Goal: Task Accomplishment & Management: Use online tool/utility

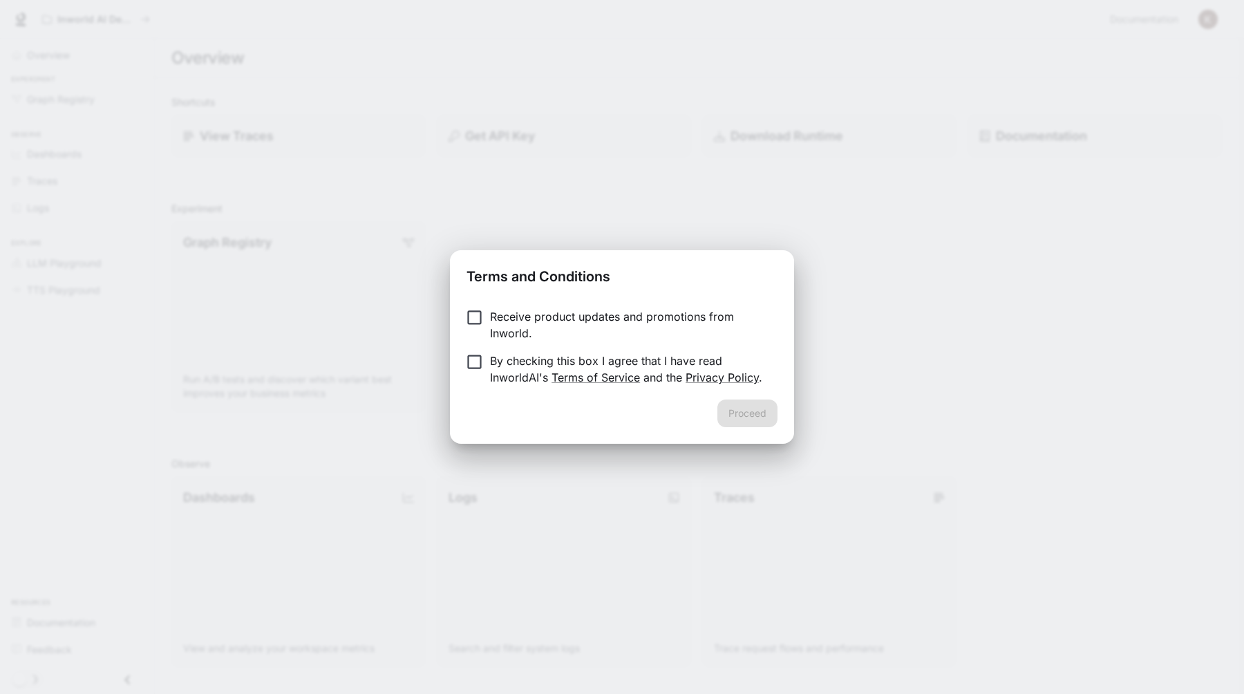
click at [510, 319] on p "Receive product updates and promotions from Inworld." at bounding box center [628, 324] width 277 height 33
click at [512, 350] on form "Receive product updates and promotions from Inworld. By checking this box I agr…" at bounding box center [622, 346] width 311 height 77
click at [503, 357] on p "By checking this box I agree that I have read InworldAI's Terms of Service and …" at bounding box center [628, 369] width 277 height 33
click at [531, 311] on p "Receive product updates and promotions from Inworld." at bounding box center [628, 324] width 277 height 33
click at [763, 409] on button "Proceed" at bounding box center [748, 414] width 60 height 28
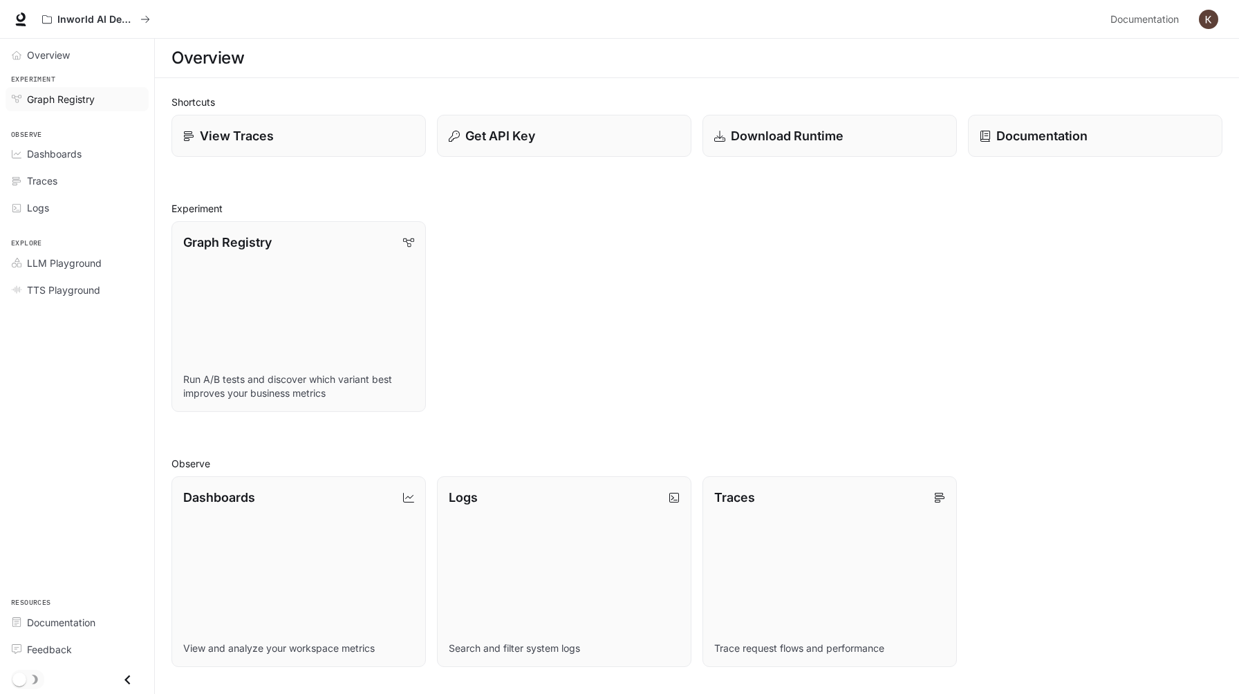
click at [96, 97] on div "Graph Registry" at bounding box center [84, 99] width 115 height 15
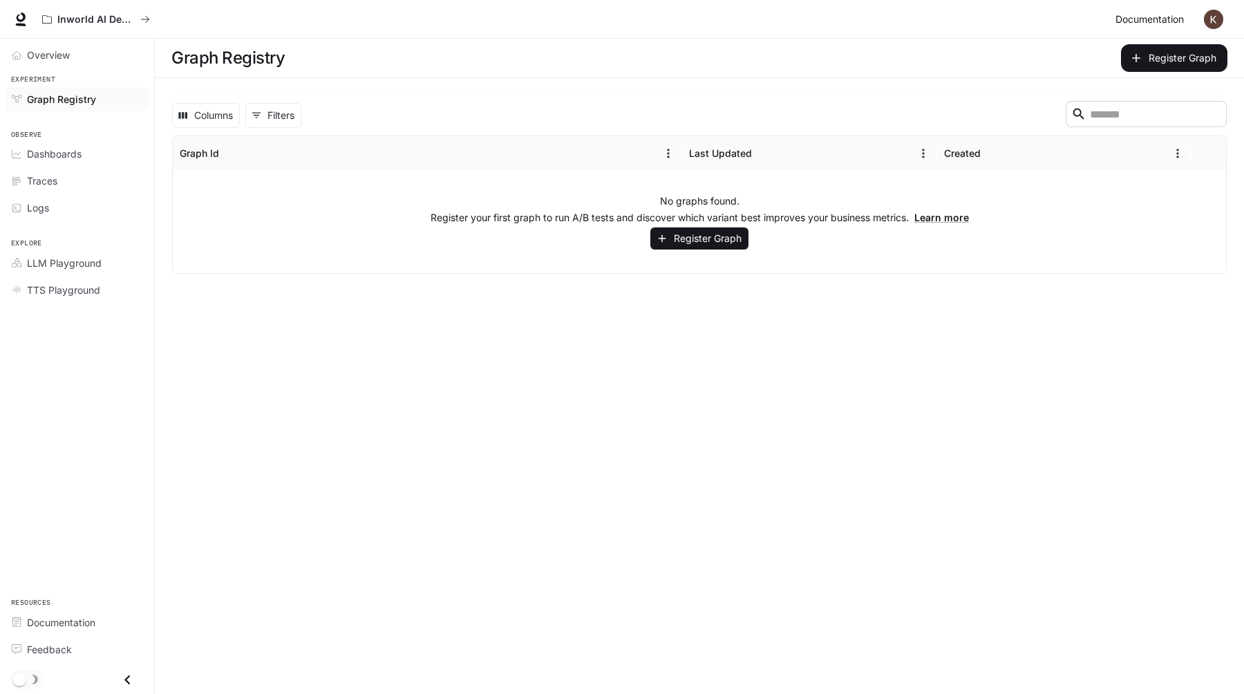
click at [1152, 19] on span "Documentation" at bounding box center [1150, 19] width 68 height 17
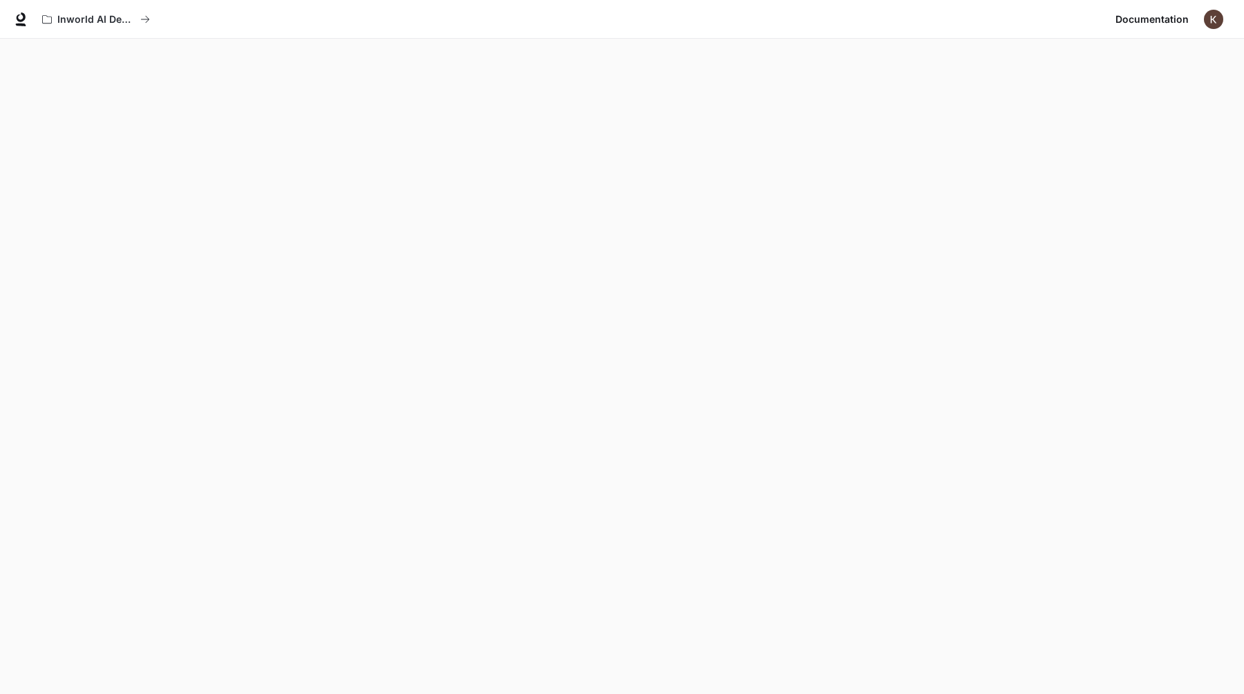
click at [1210, 21] on img "button" at bounding box center [1213, 19] width 19 height 19
click at [1085, 137] on span "API Keys" at bounding box center [1127, 144] width 178 height 14
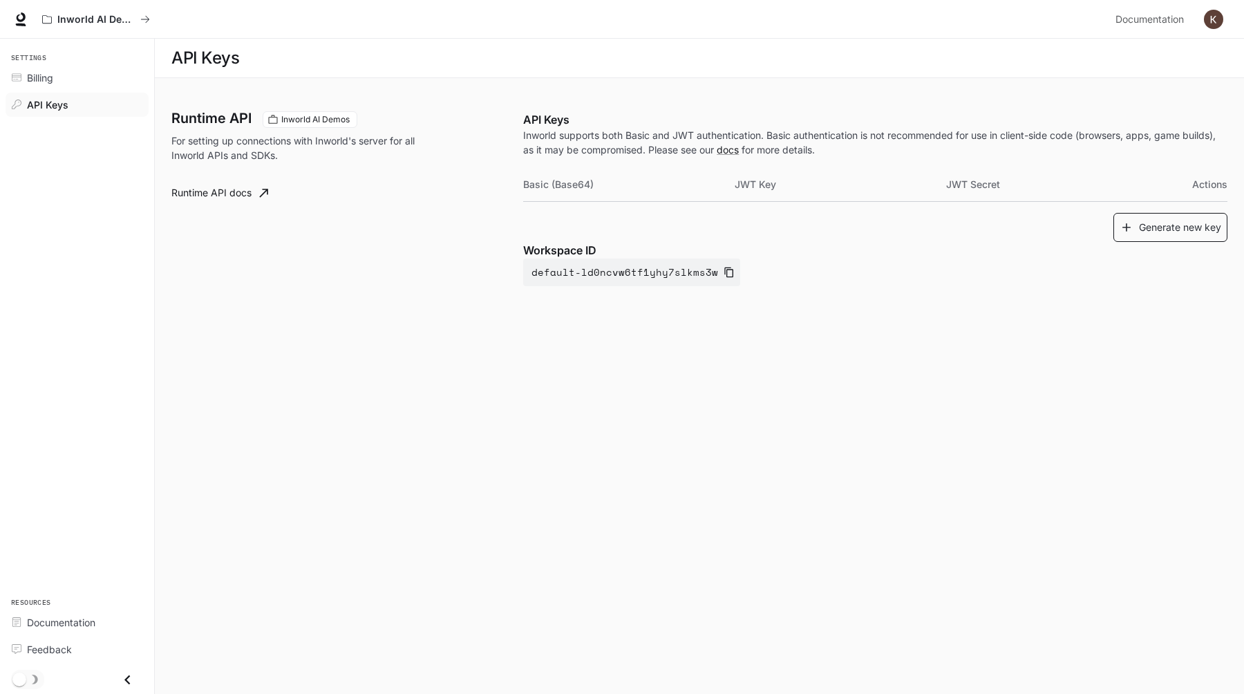
click at [1193, 231] on button "Generate new key" at bounding box center [1171, 228] width 114 height 30
